Goal: Information Seeking & Learning: Find specific fact

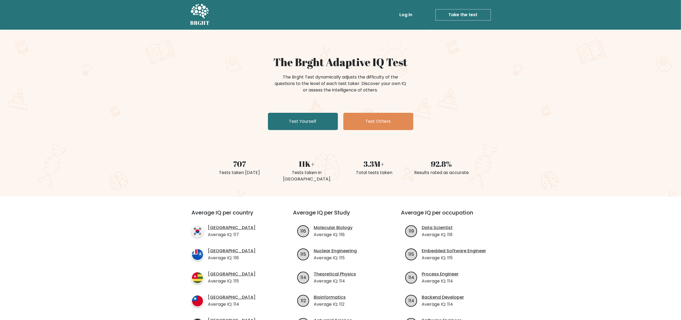
scroll to position [216, 0]
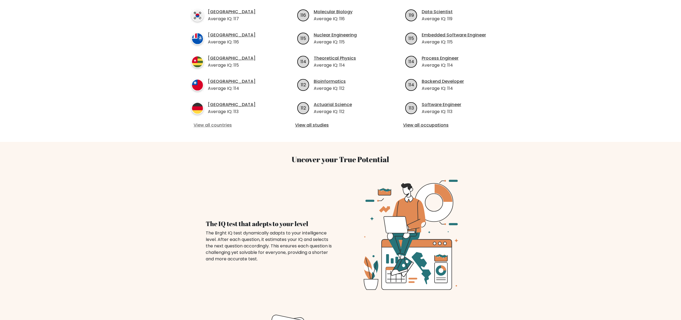
click at [210, 122] on link "View all countries" at bounding box center [233, 125] width 78 height 6
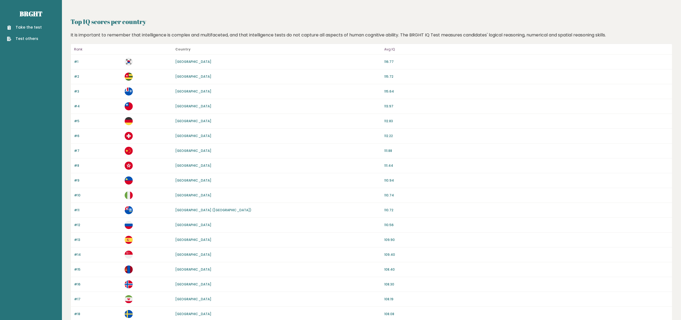
click at [176, 194] on link "[GEOGRAPHIC_DATA]" at bounding box center [193, 195] width 36 height 5
